Goal: Check status: Check status

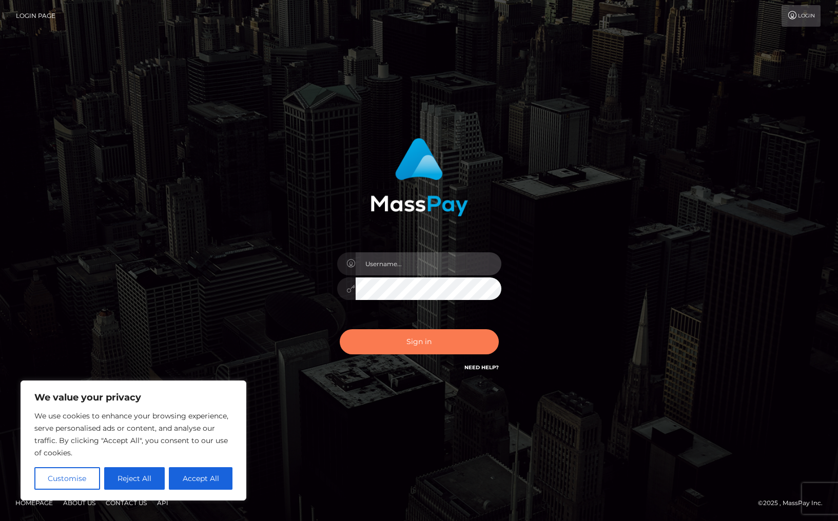
type input "[DOMAIN_NAME]"
click at [397, 335] on button "Sign in" at bounding box center [419, 341] width 159 height 25
type input "[DOMAIN_NAME]"
click at [407, 348] on button "Sign in" at bounding box center [419, 341] width 159 height 25
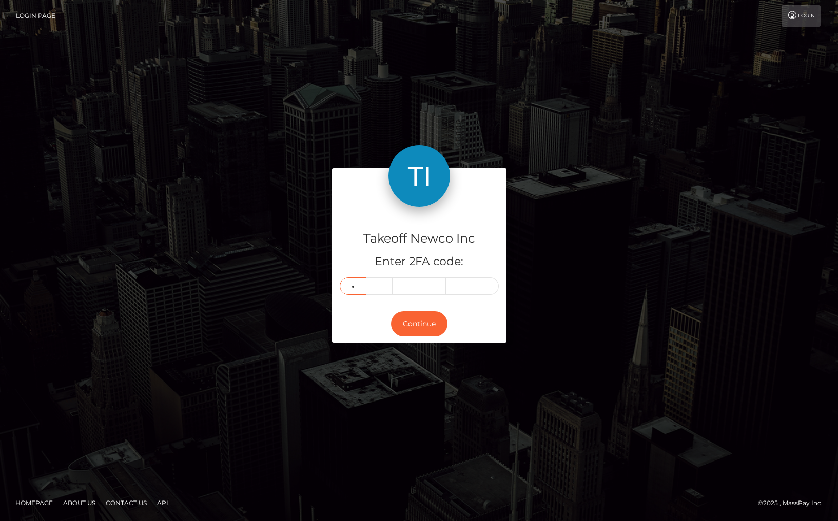
type input "4"
type input "6"
type input "1"
type input "9"
type input "5"
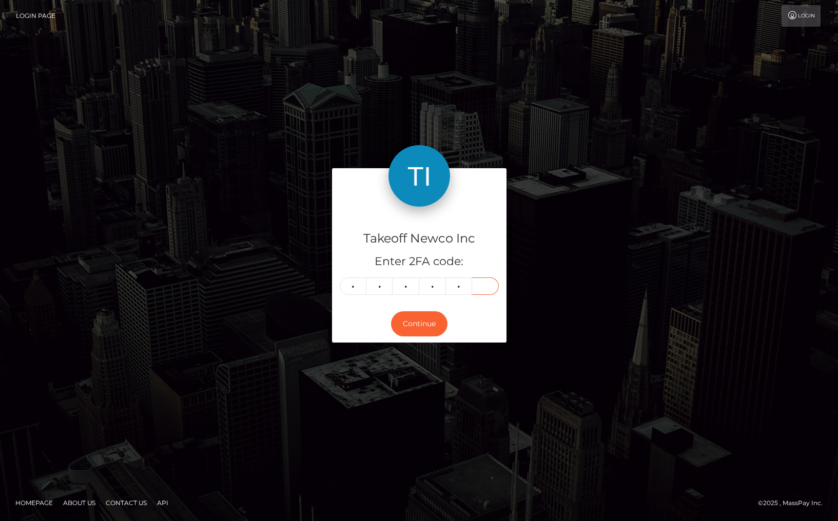
type input "3"
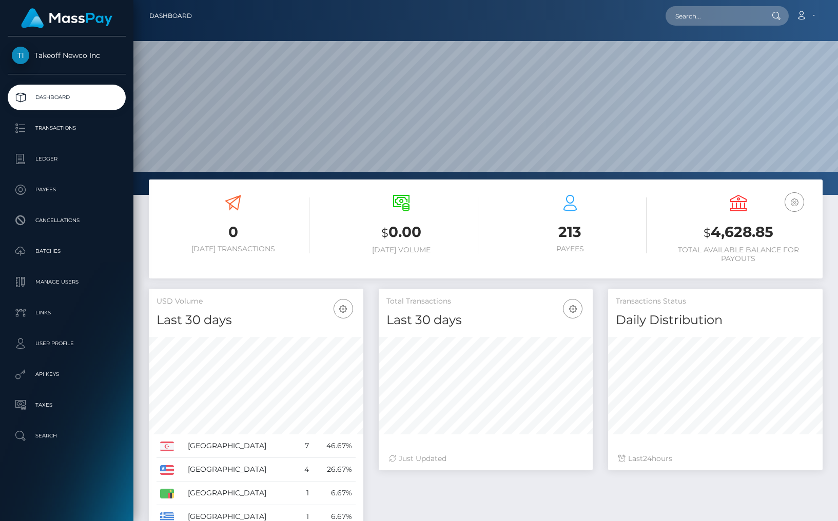
scroll to position [182, 214]
click at [641, 437] on div at bounding box center [715, 384] width 214 height 110
click at [49, 125] on p "Transactions" at bounding box center [67, 128] width 110 height 15
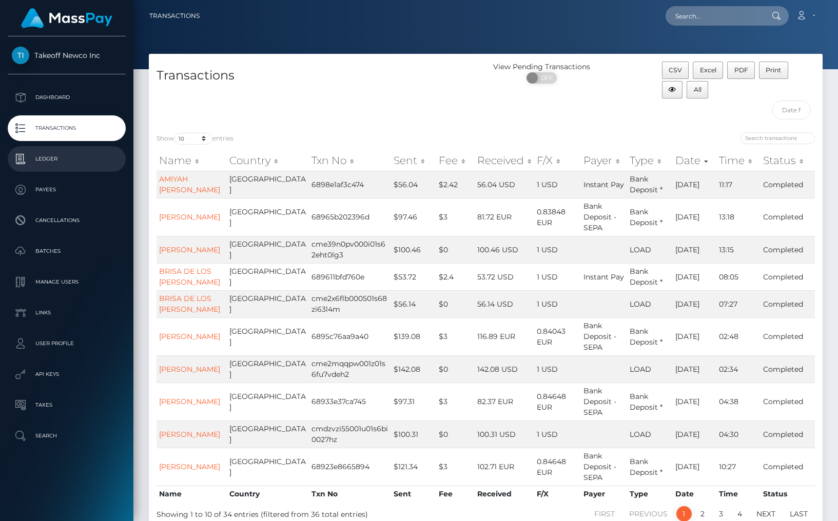
click at [43, 159] on p "Ledger" at bounding box center [67, 158] width 110 height 15
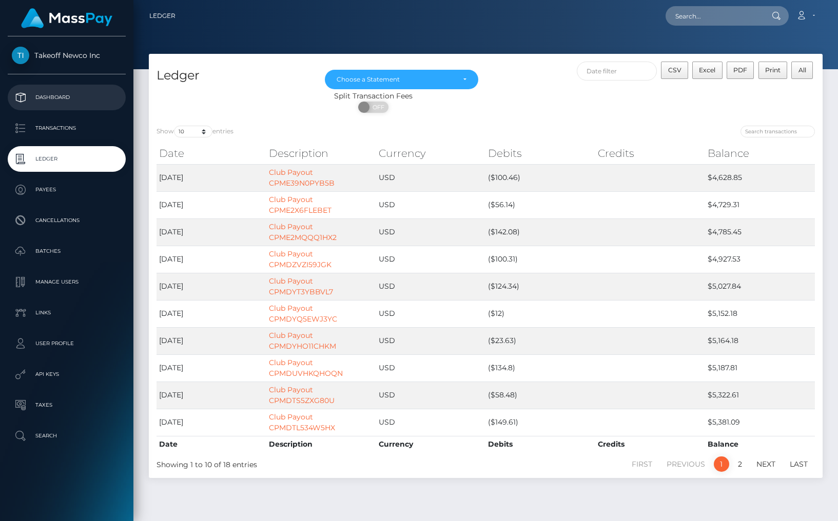
click at [61, 99] on p "Dashboard" at bounding box center [67, 97] width 110 height 15
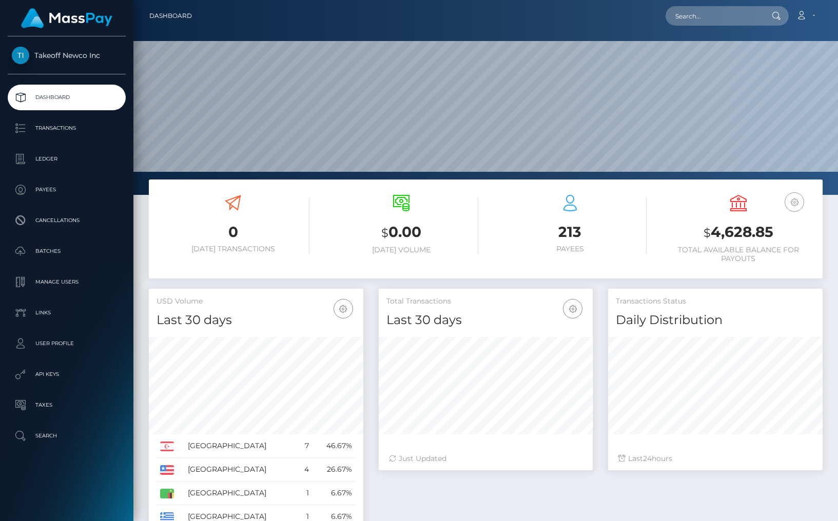
click at [795, 200] on icon "button" at bounding box center [794, 202] width 12 height 13
click at [754, 243] on link "USD Balance" at bounding box center [763, 234] width 82 height 19
click at [790, 199] on icon "button" at bounding box center [794, 202] width 12 height 13
click at [759, 232] on link "USD Balance" at bounding box center [763, 234] width 82 height 19
click at [49, 408] on p "Taxes" at bounding box center [67, 405] width 110 height 15
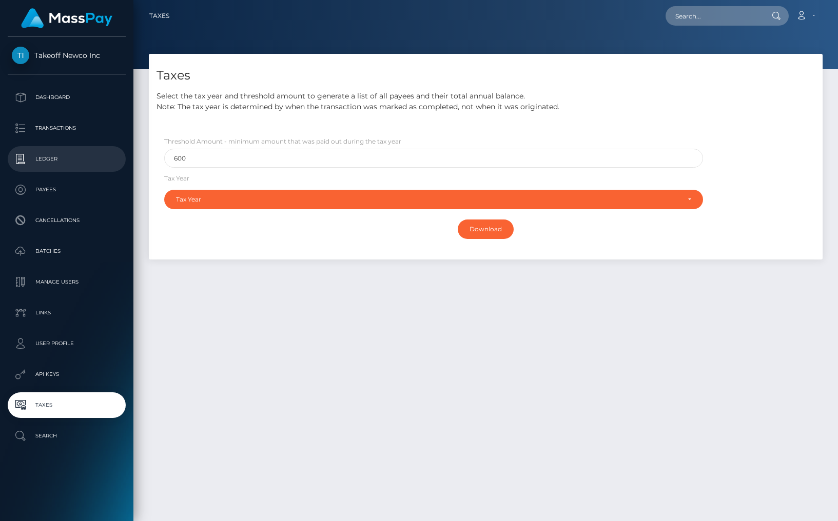
click at [60, 152] on p "Ledger" at bounding box center [67, 158] width 110 height 15
